Goal: Transaction & Acquisition: Purchase product/service

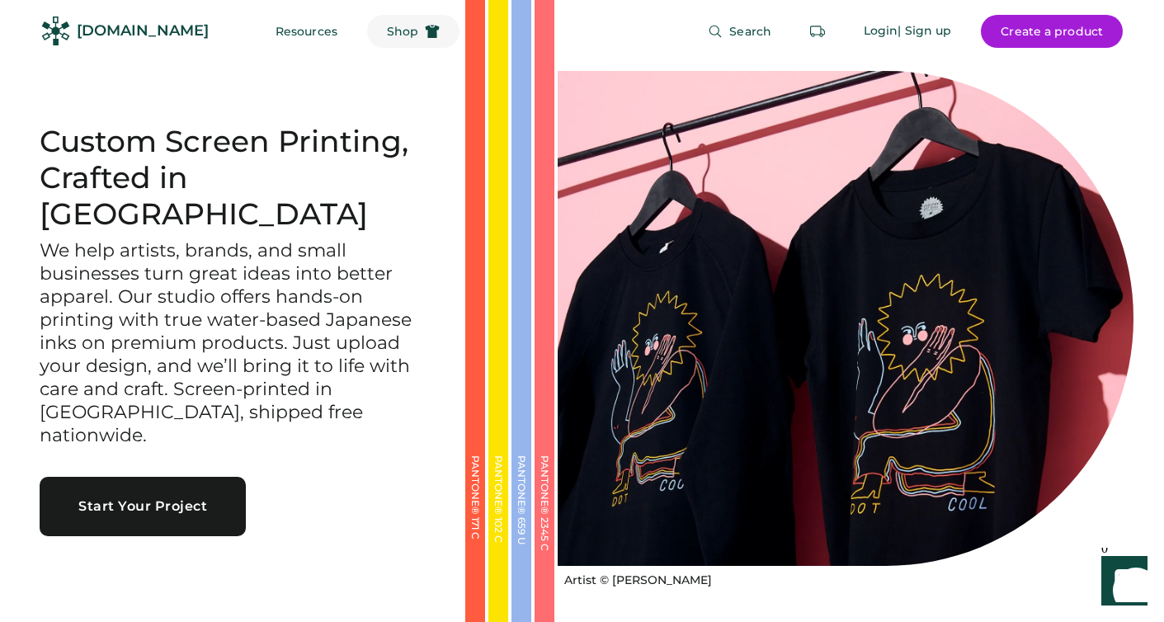
click at [377, 21] on button "Shop" at bounding box center [413, 31] width 92 height 33
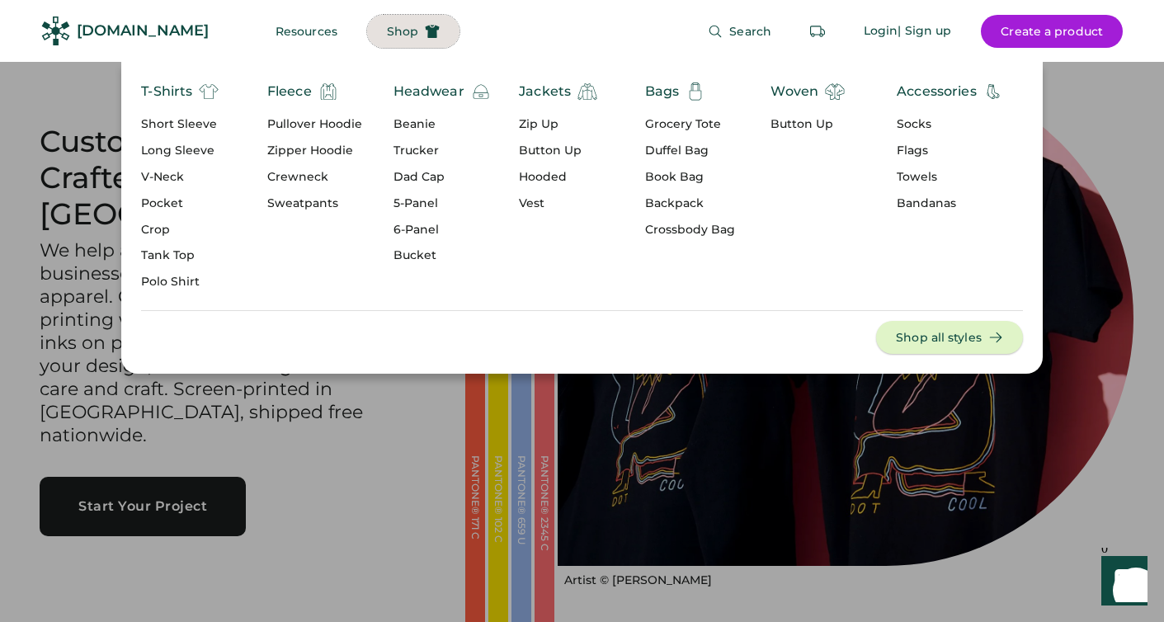
click at [917, 337] on button "Shop all styles" at bounding box center [949, 337] width 147 height 33
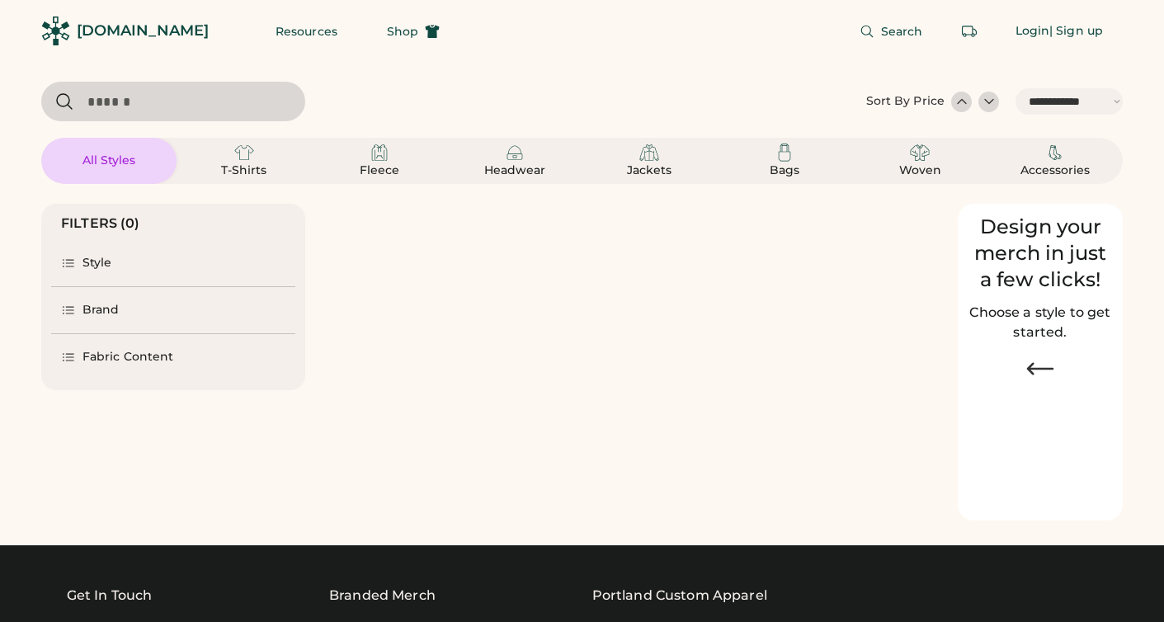
select select "*****"
select select "*"
